Goal: Ask a question

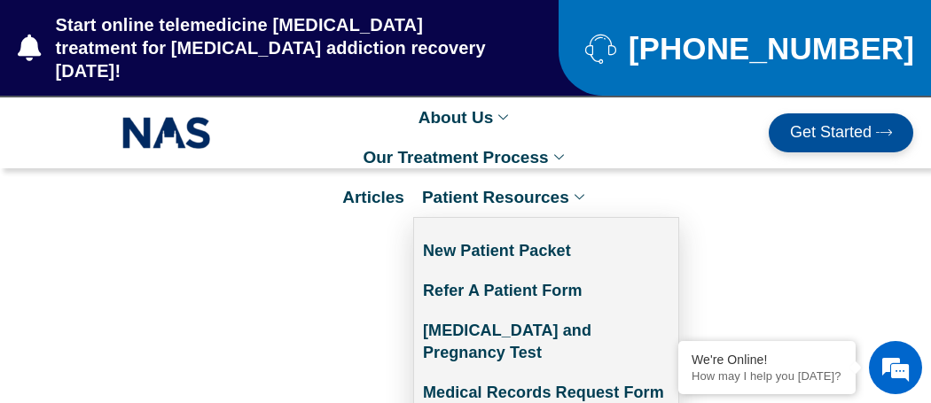
click at [516, 177] on link "Patient Resources" at bounding box center [505, 197] width 184 height 40
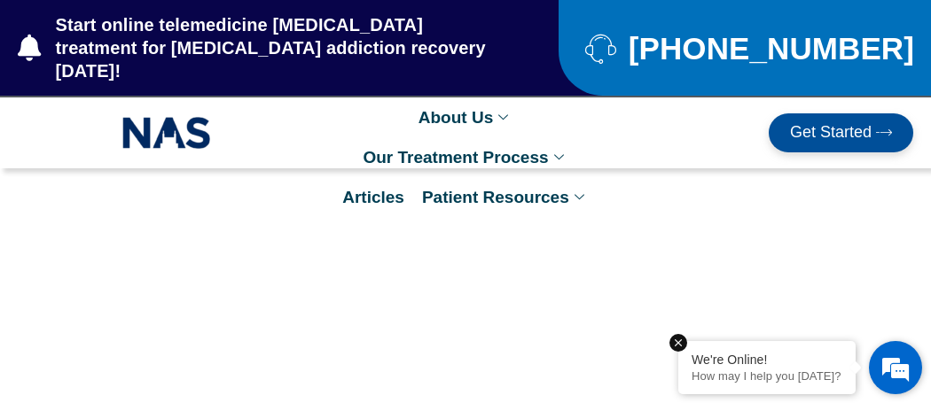
click at [742, 370] on p "How may I help you [DATE]?" at bounding box center [766, 376] width 151 height 13
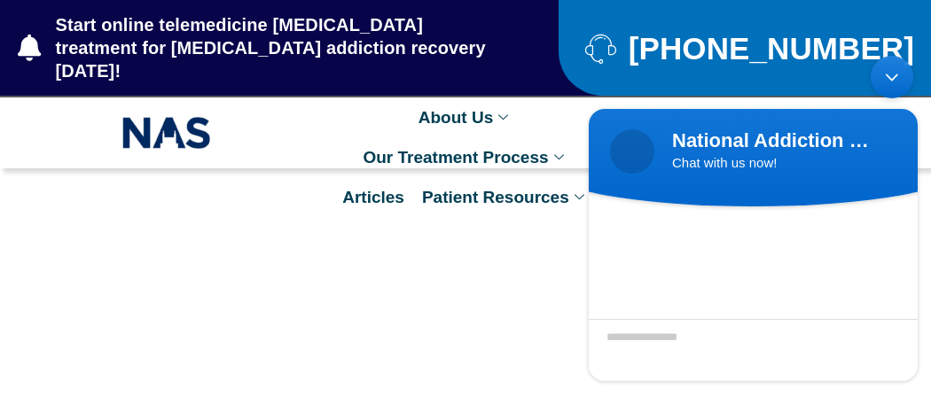
scroll to position [165, 0]
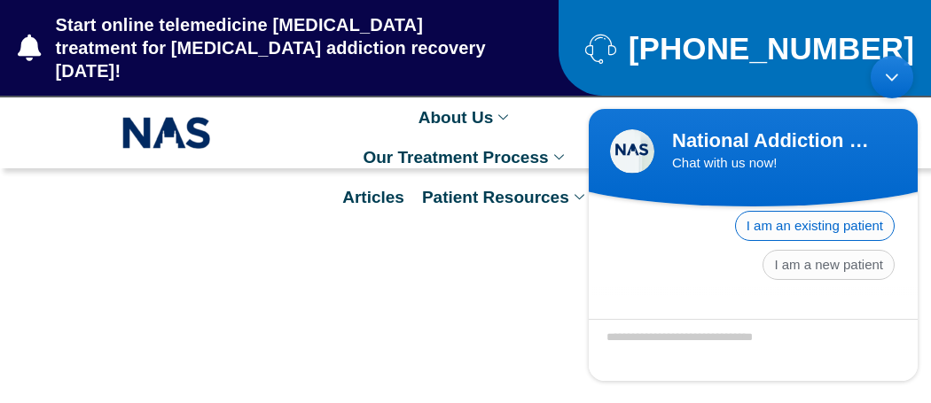
click at [790, 221] on span "I am an existing patient" at bounding box center [815, 226] width 160 height 30
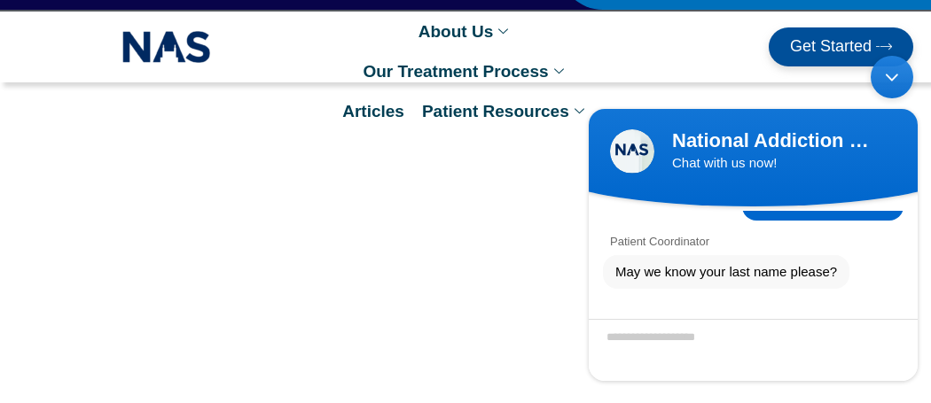
scroll to position [90, 0]
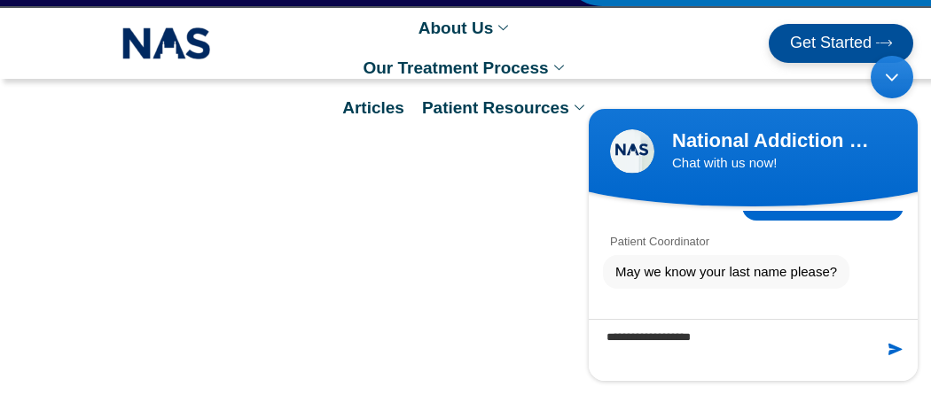
type textarea "**********"
click at [888, 343] on span at bounding box center [895, 349] width 18 height 18
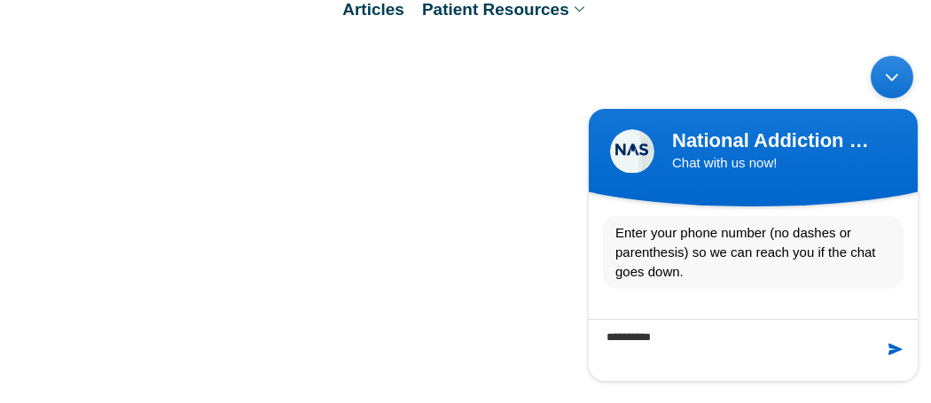
scroll to position [203, 0]
type textarea "**********"
click at [895, 346] on span at bounding box center [895, 349] width 18 height 18
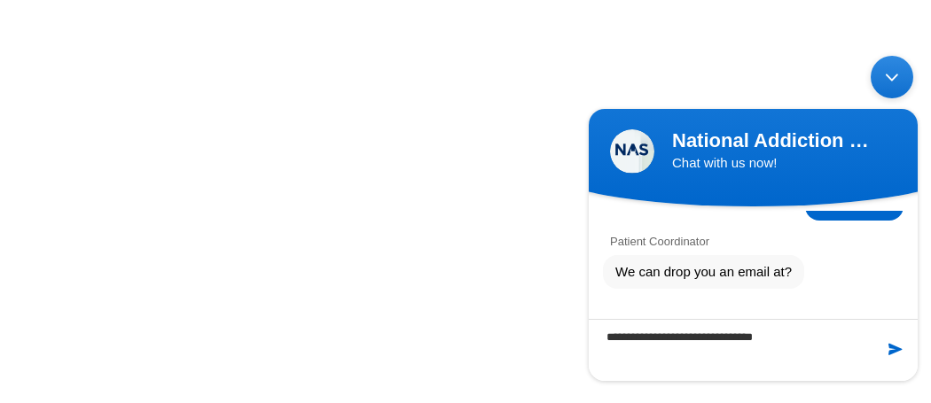
scroll to position [384, 0]
type textarea "**********"
click at [892, 349] on span at bounding box center [895, 349] width 18 height 18
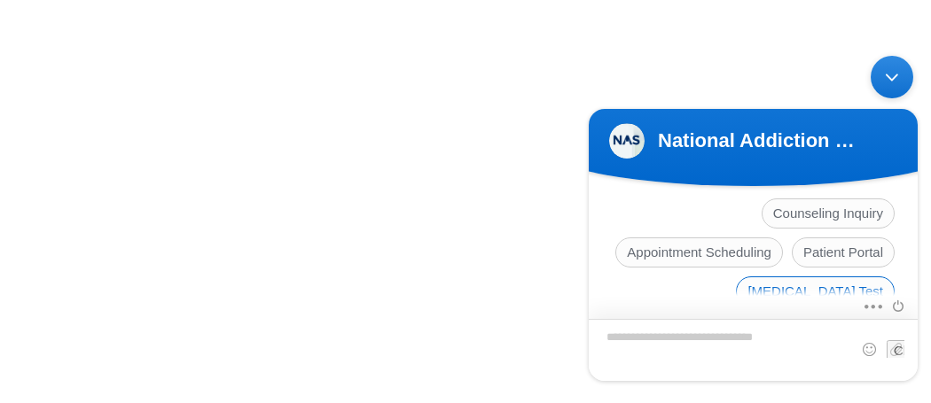
scroll to position [713, 0]
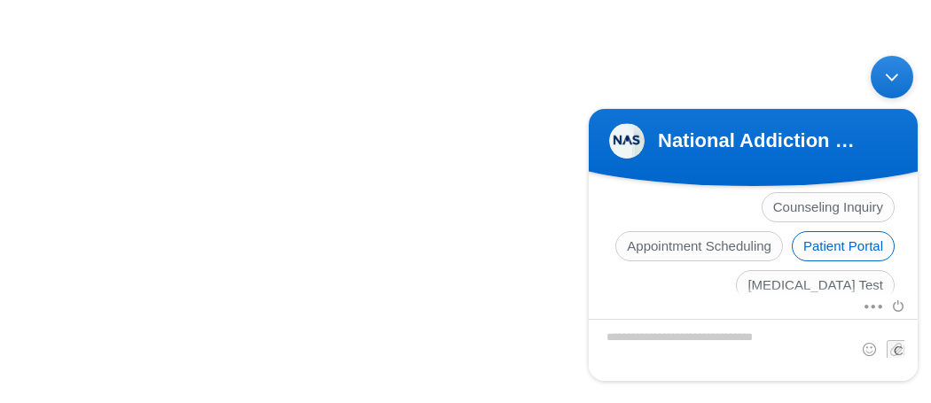
click at [815, 255] on span "Patient Portal" at bounding box center [842, 246] width 103 height 30
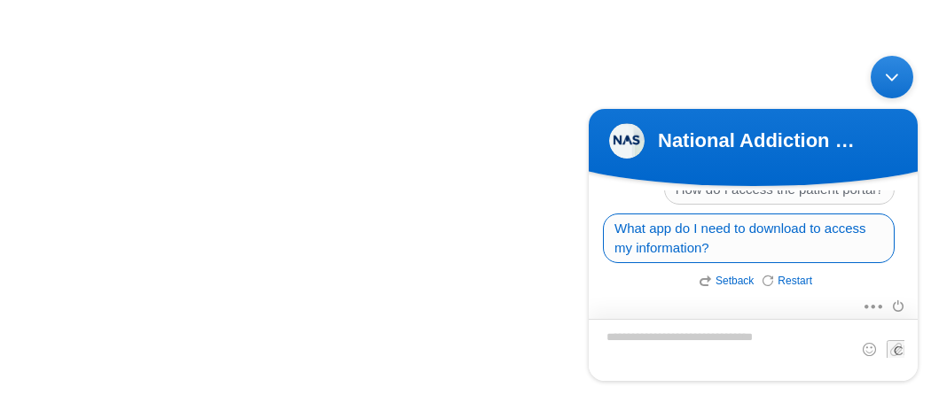
scroll to position [880, 0]
click at [809, 246] on span "What app do I need to download to access my information?" at bounding box center [749, 239] width 292 height 50
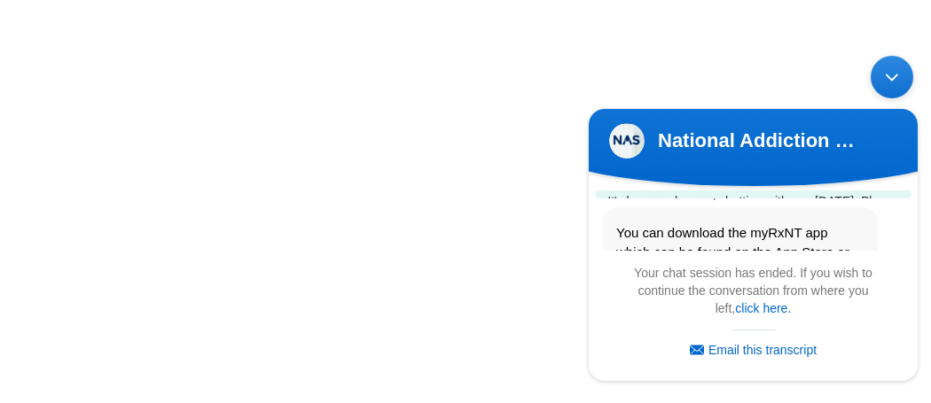
scroll to position [1451, 0]
